Goal: Obtain resource: Obtain resource

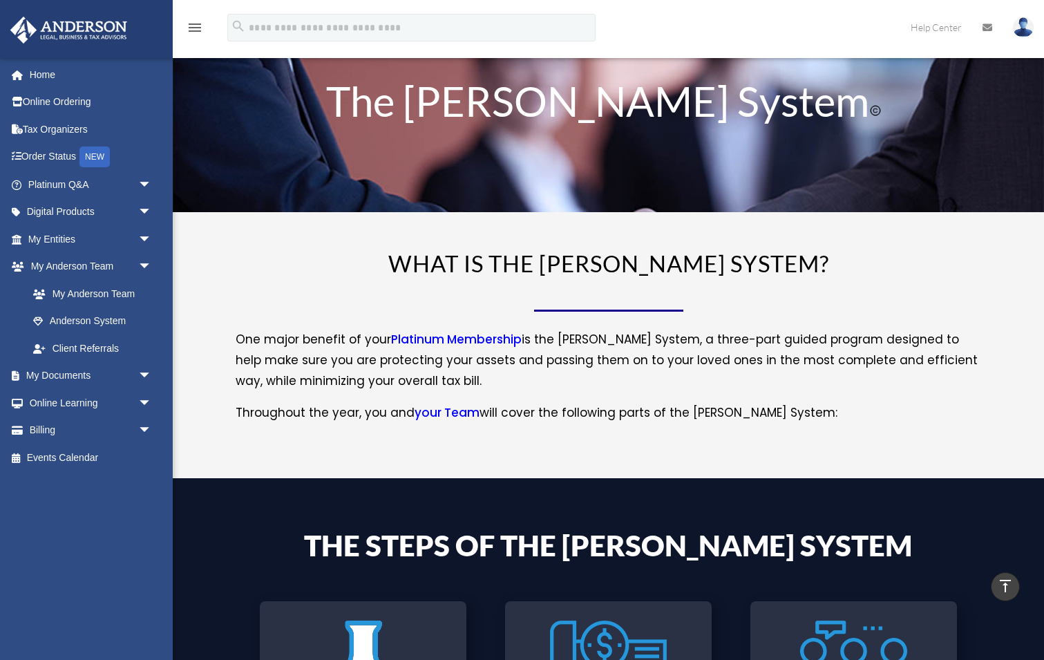
scroll to position [39, 0]
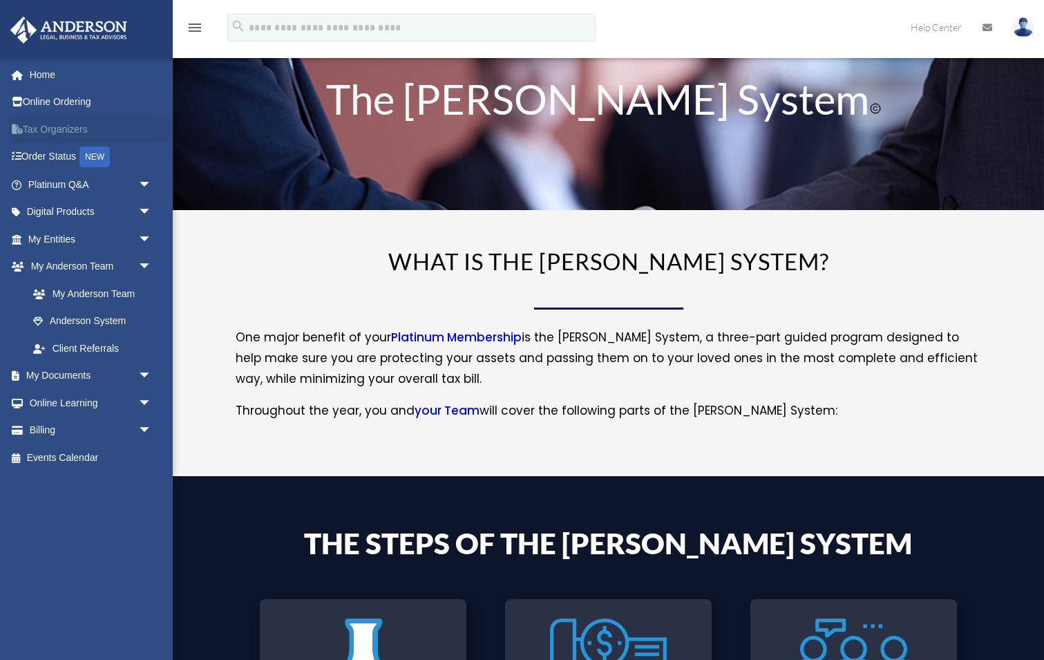
click at [57, 127] on link "Tax Organizers" at bounding box center [91, 129] width 163 height 28
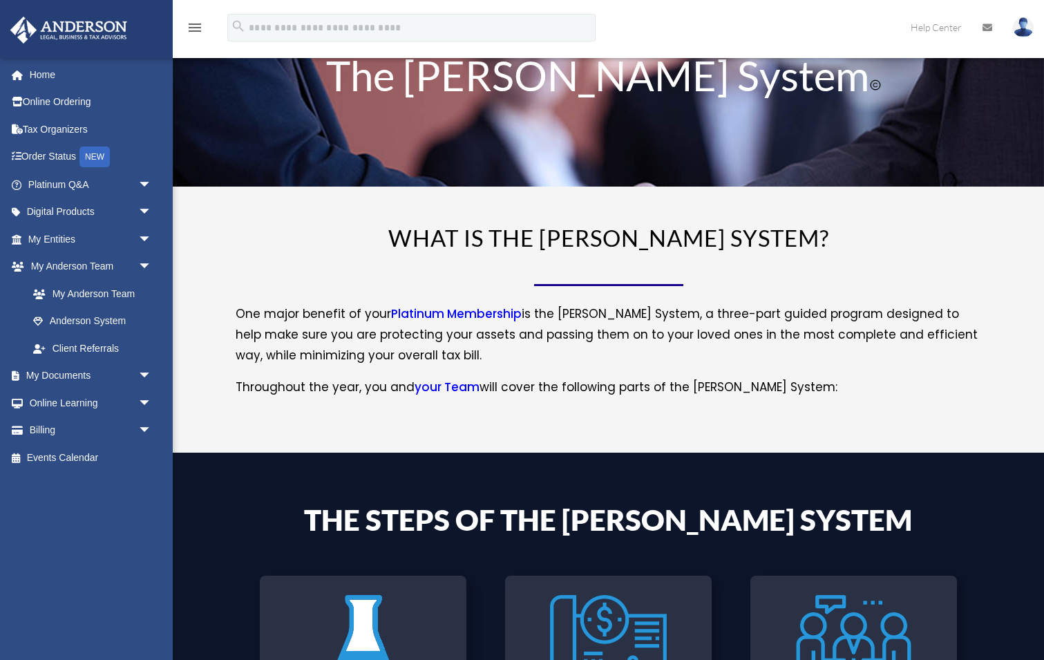
scroll to position [39, 0]
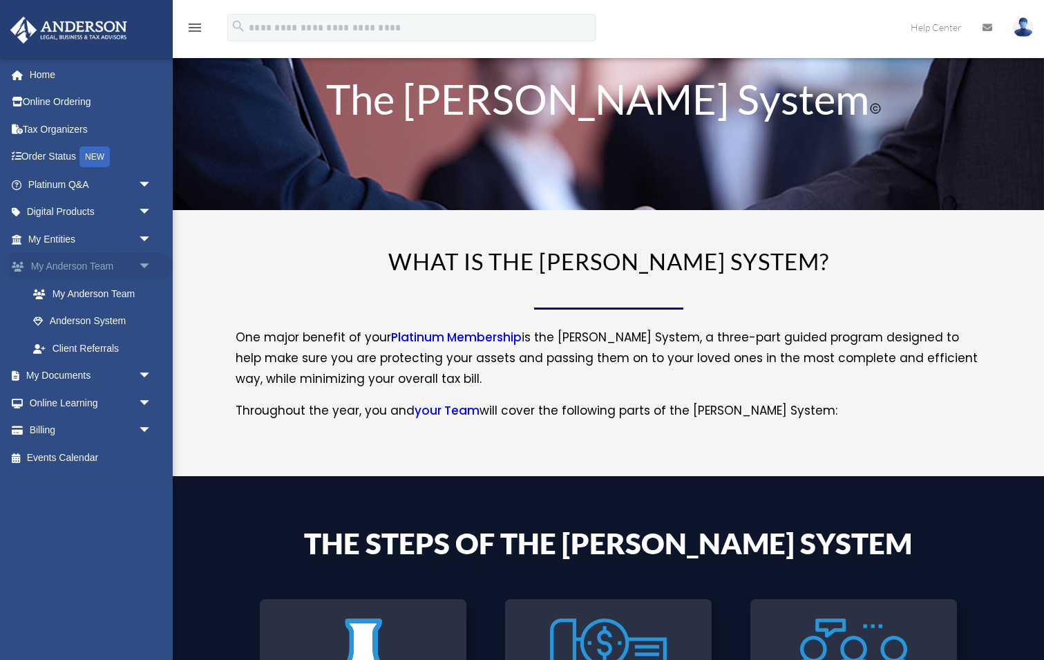
click at [143, 263] on span "arrow_drop_down" at bounding box center [152, 267] width 28 height 28
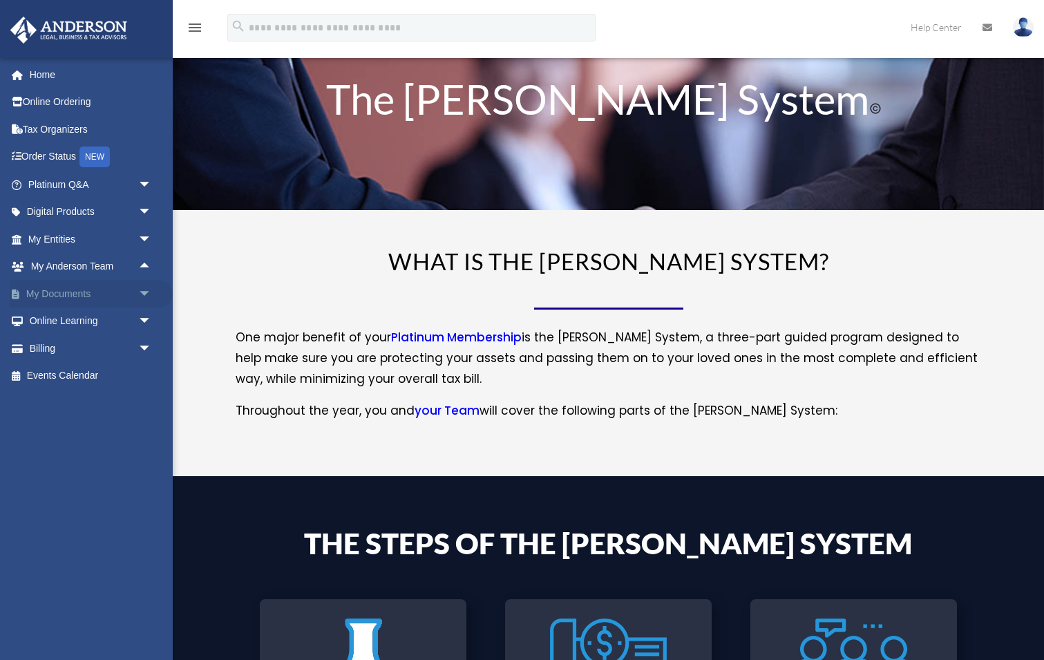
click at [151, 285] on span "arrow_drop_down" at bounding box center [152, 294] width 28 height 28
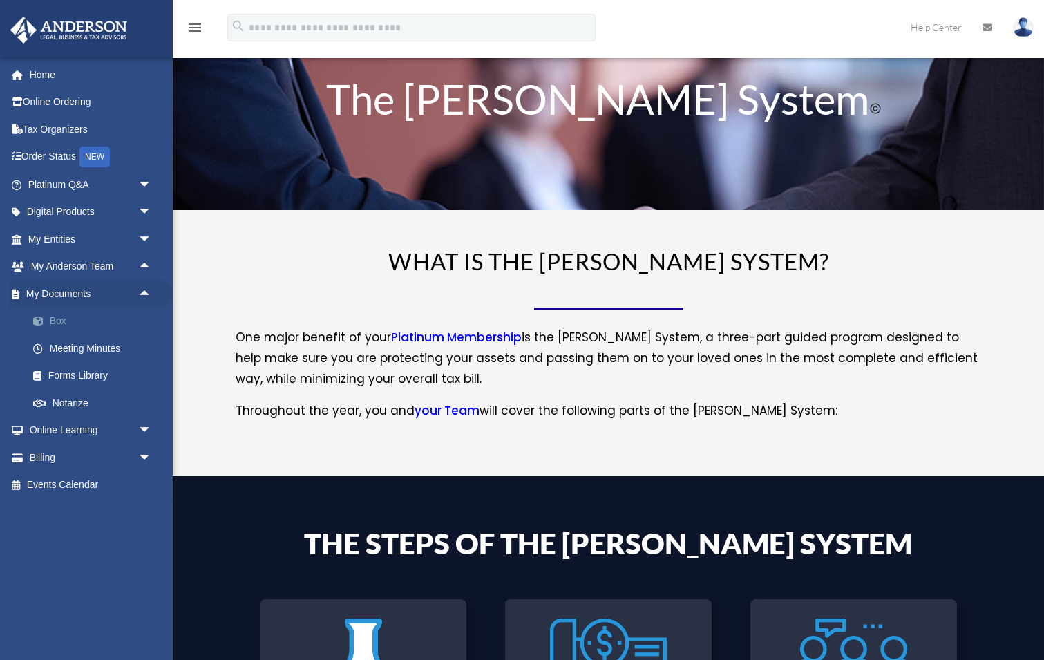
click at [81, 317] on link "Box" at bounding box center [95, 322] width 153 height 28
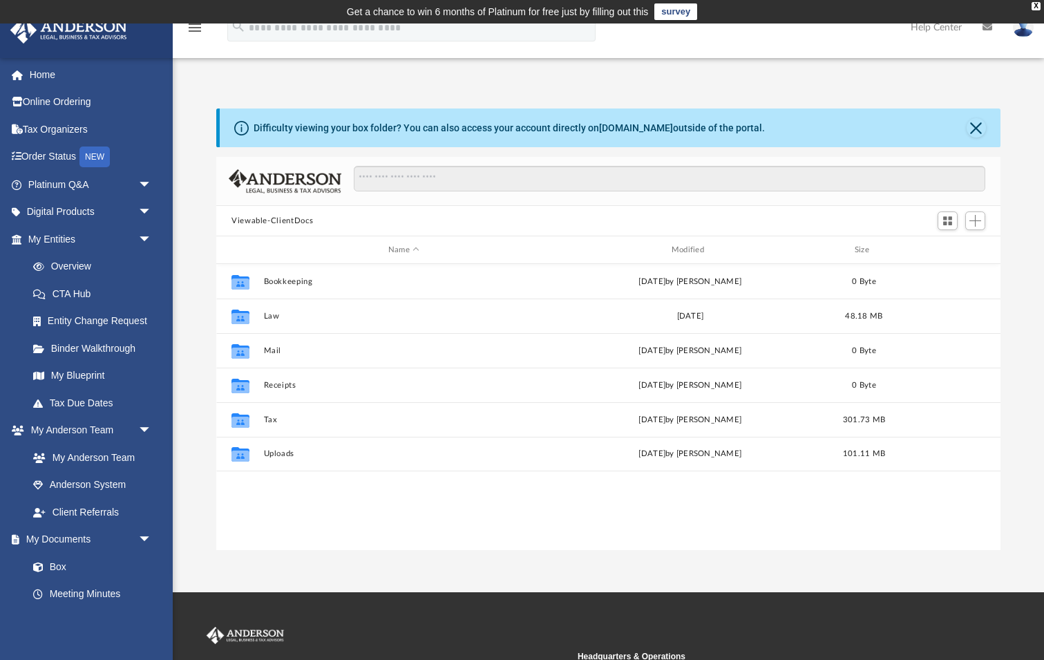
scroll to position [314, 784]
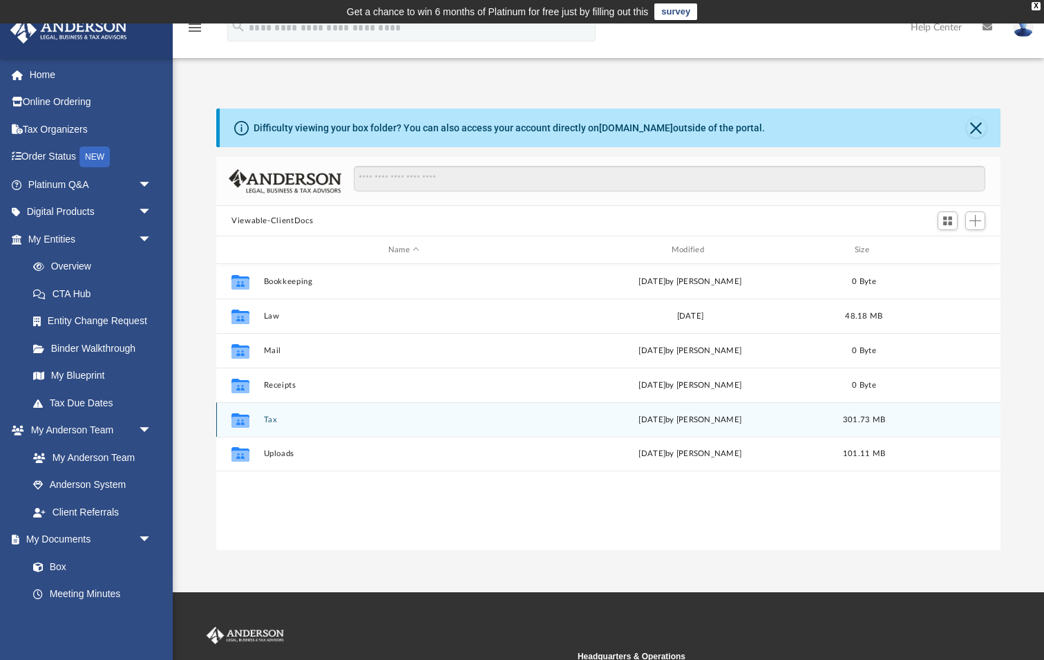
click at [276, 417] on button "Tax" at bounding box center [404, 419] width 281 height 9
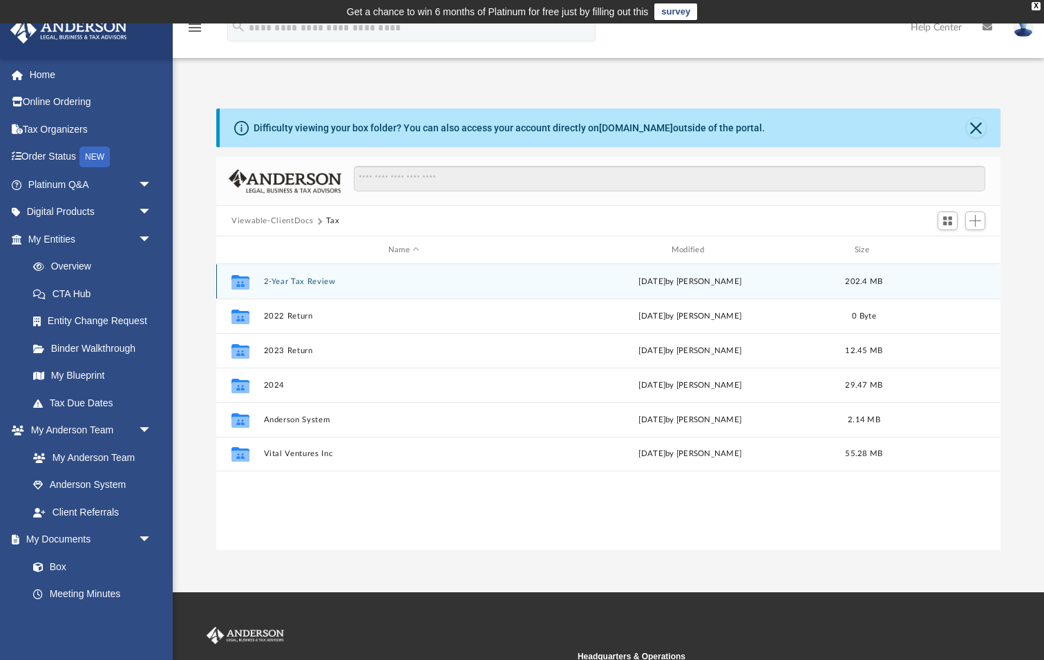
click at [337, 278] on button "2-Year Tax Review" at bounding box center [404, 281] width 281 height 9
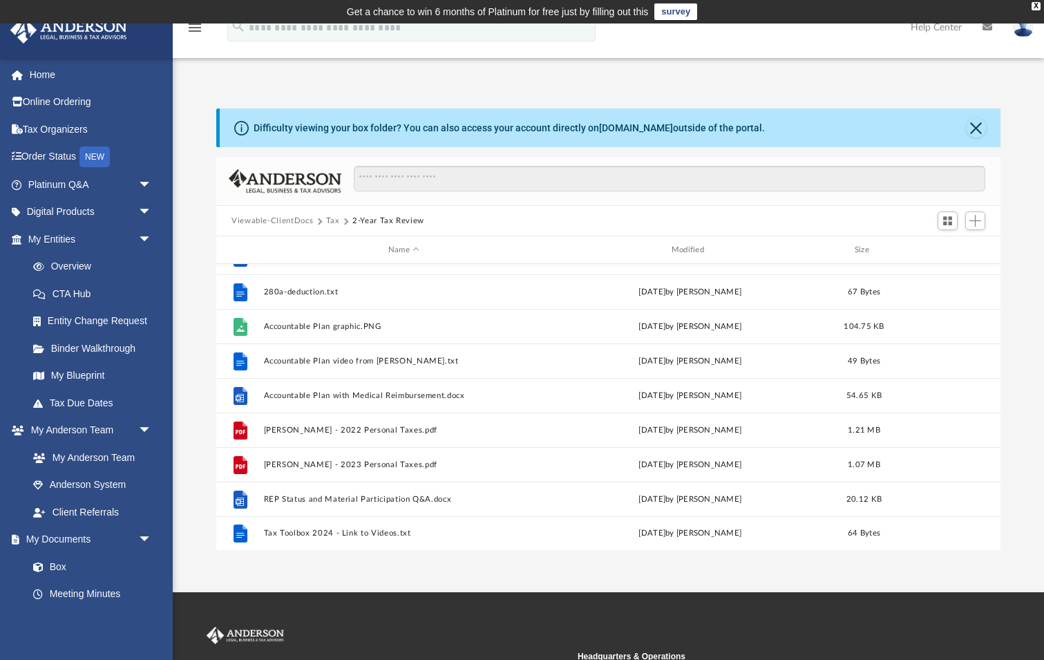
scroll to position [128, 0]
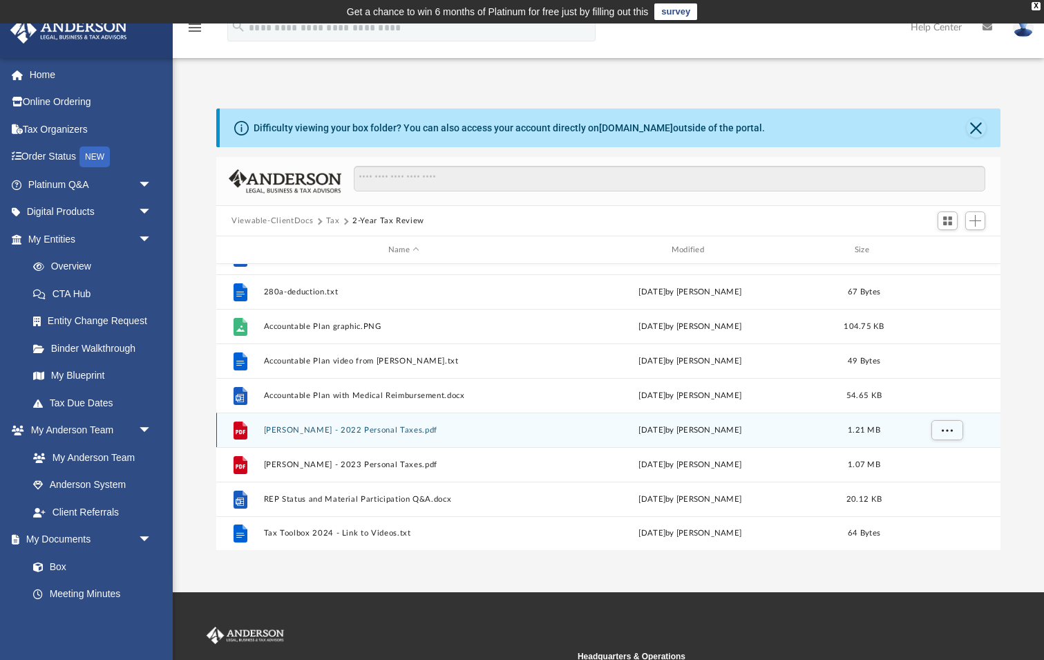
click at [377, 429] on button "Conrad, Craig - 2022 Personal Taxes.pdf" at bounding box center [404, 430] width 281 height 9
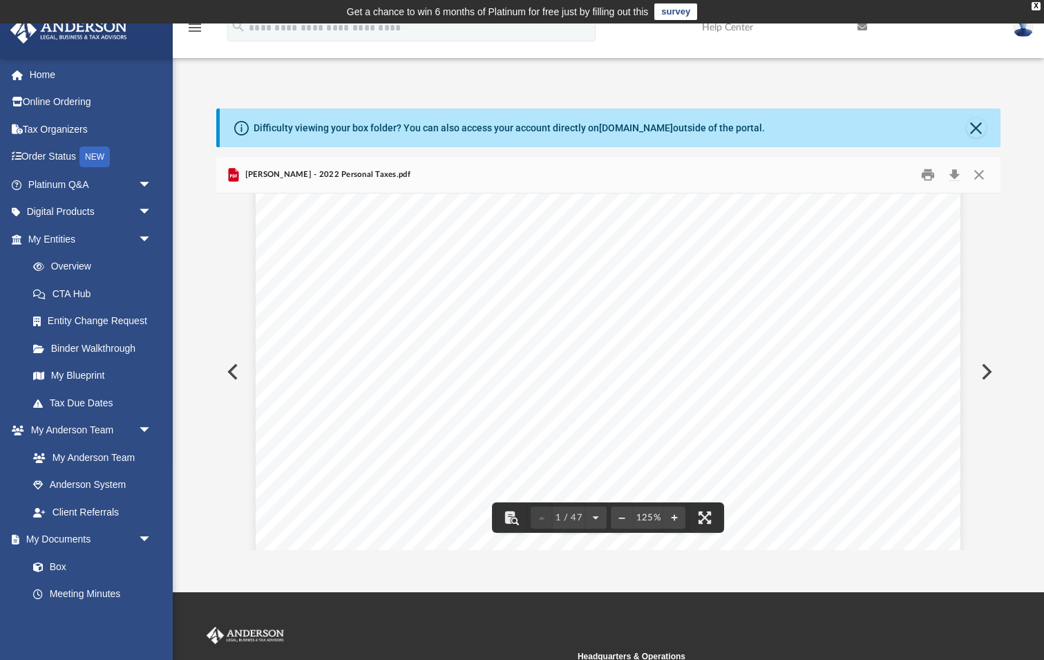
scroll to position [325, 0]
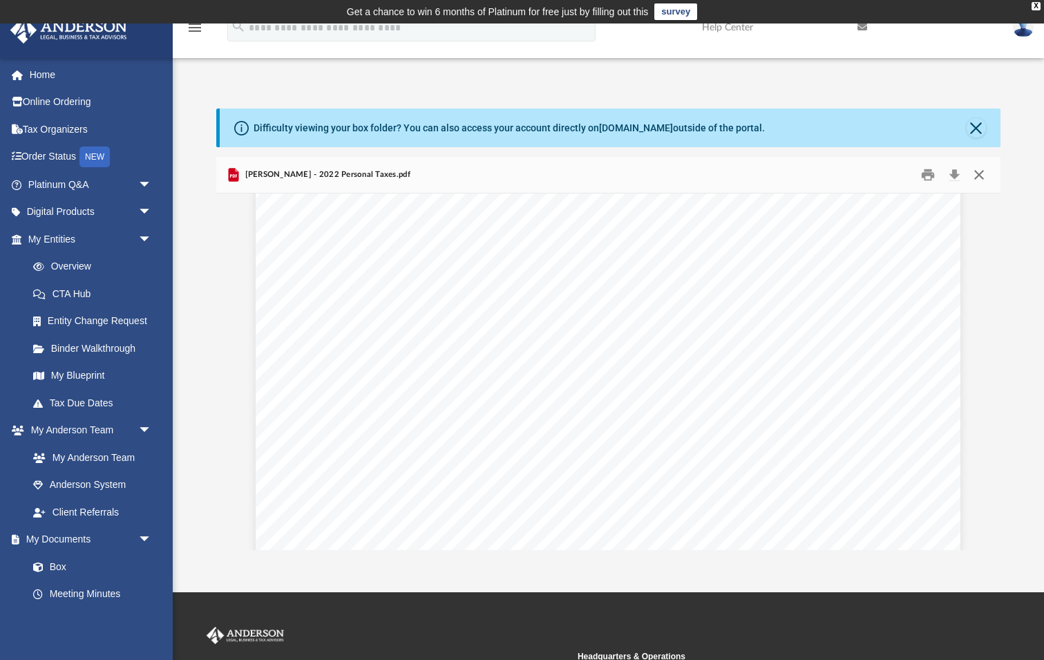
click at [981, 174] on button "Close" at bounding box center [979, 175] width 25 height 21
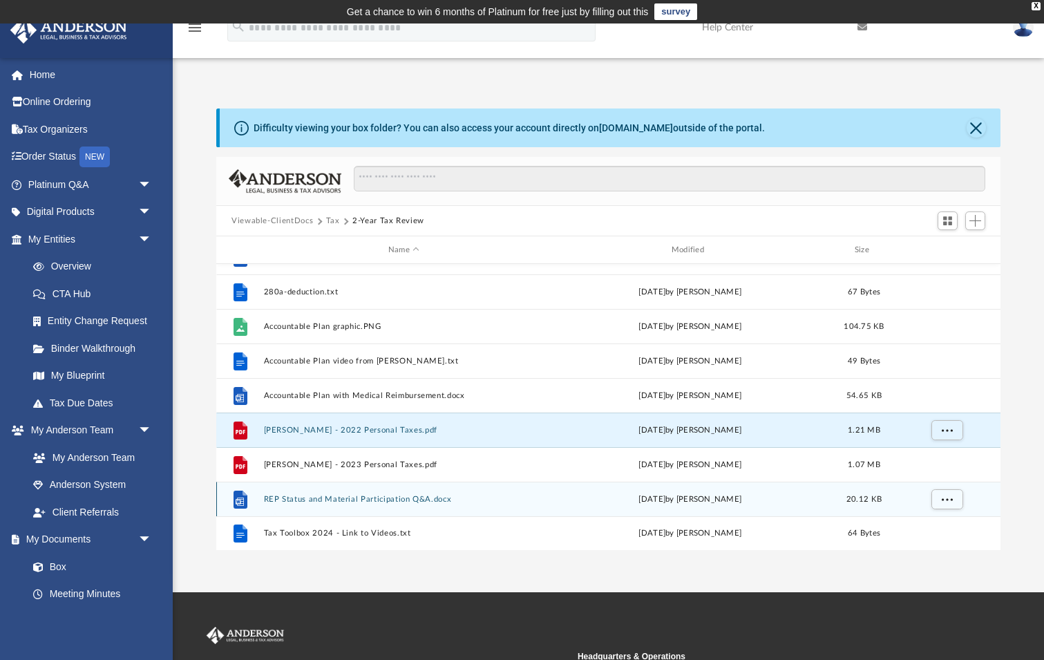
click at [328, 503] on button "REP Status and Material Participation Q&A.docx" at bounding box center [404, 499] width 281 height 9
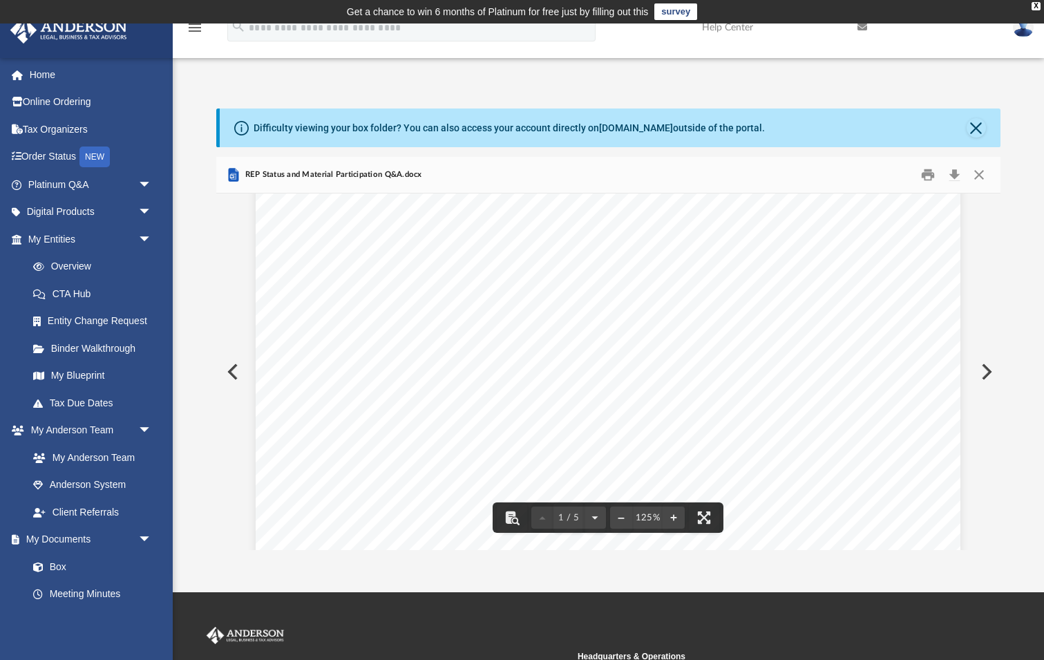
scroll to position [106, 0]
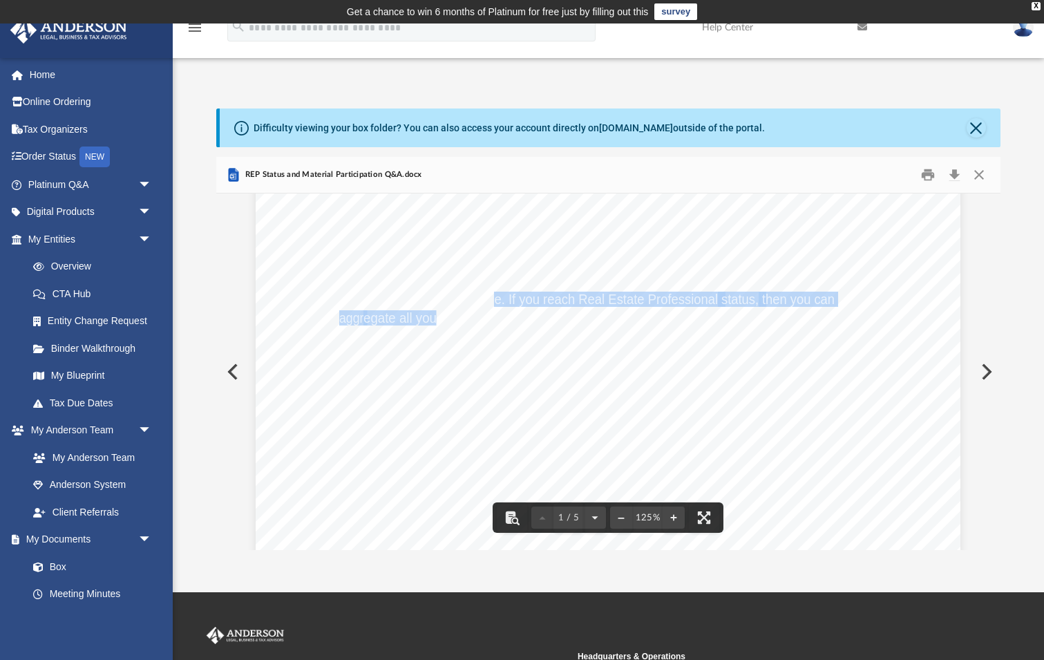
drag, startPoint x: 438, startPoint y: 317, endPoint x: 495, endPoint y: 303, distance: 58.3
click at [256, 98] on span "Answer: The material participation (500 hours is one test for material particip…" at bounding box center [256, 98] width 0 height 0
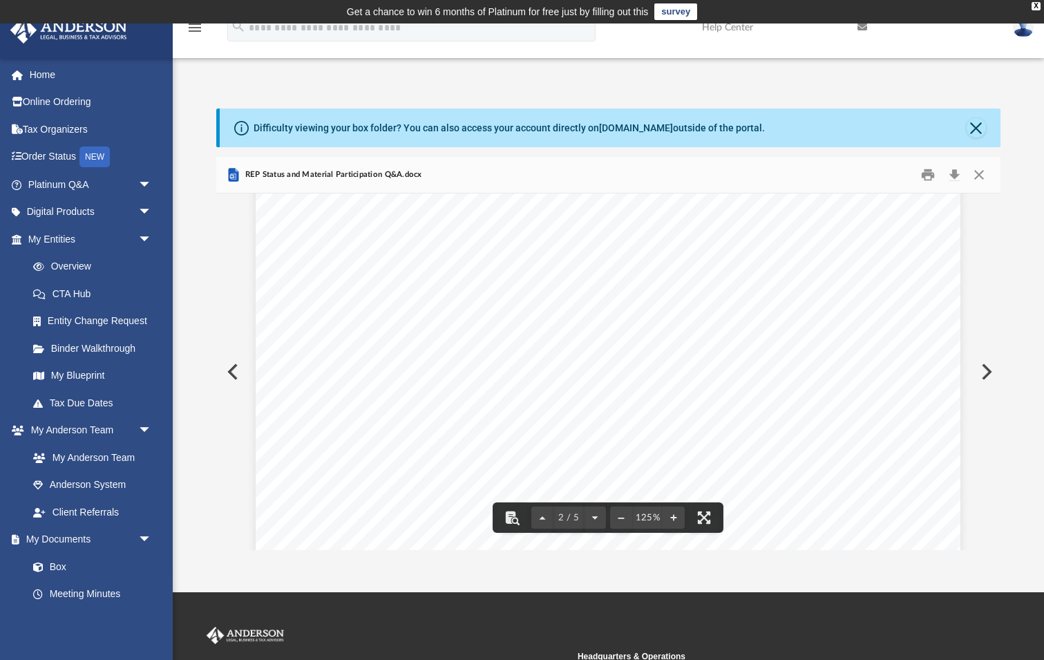
scroll to position [1140, 0]
click at [379, 300] on span "Material participation does not include hours spent on "investor activities" un…" at bounding box center [590, 299] width 502 height 14
